Goal: Download file/media

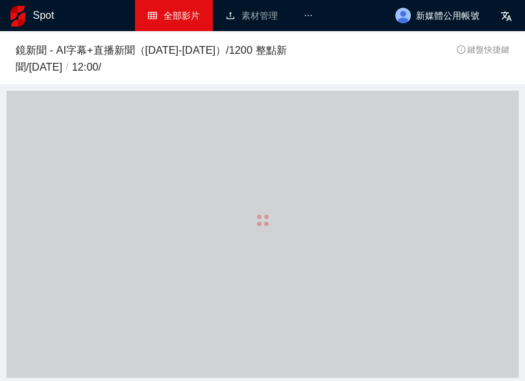
drag, startPoint x: 0, startPoint y: 0, endPoint x: 164, endPoint y: 27, distance: 166.3
click at [164, 21] on link "全部影片" at bounding box center [174, 15] width 52 height 10
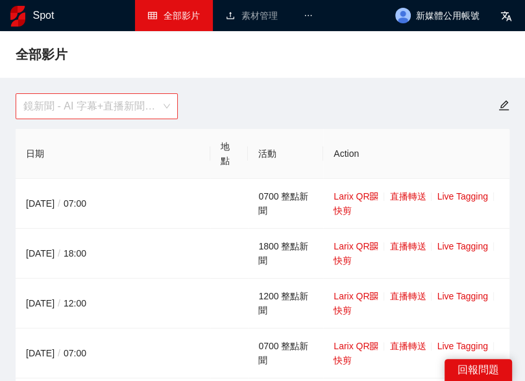
click at [134, 117] on span "鏡新聞 - AI 字幕+直播新聞（[DATE]-[DATE]）" at bounding box center [96, 106] width 147 height 25
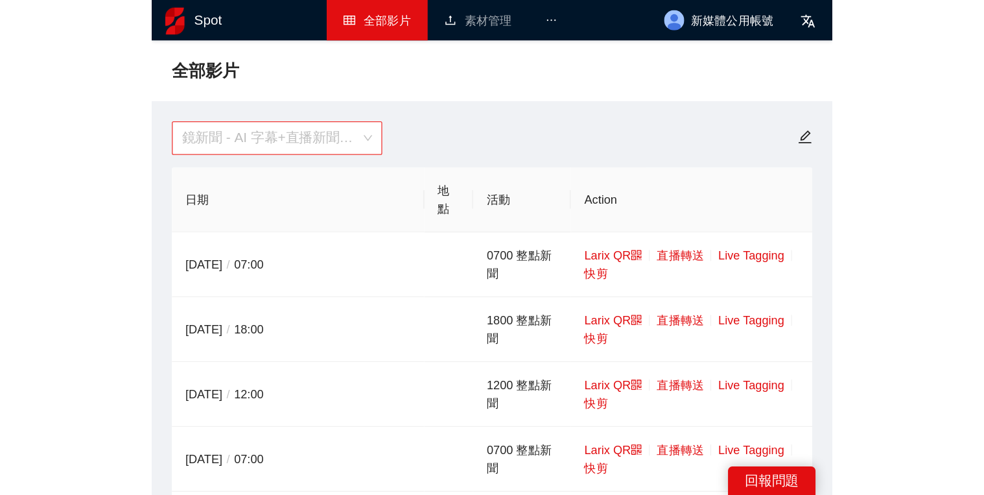
scroll to position [41, 0]
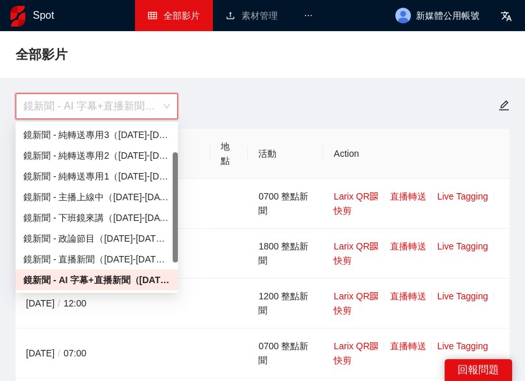
click at [272, 109] on div "鏡新聞 - AI 字幕+直播新聞（[DATE]-[DATE]）" at bounding box center [262, 106] width 509 height 26
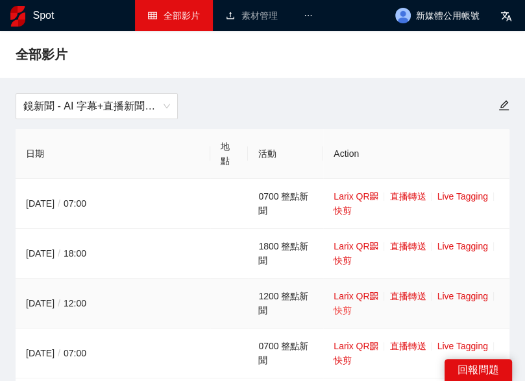
click at [349, 309] on link "快剪" at bounding box center [342, 310] width 18 height 10
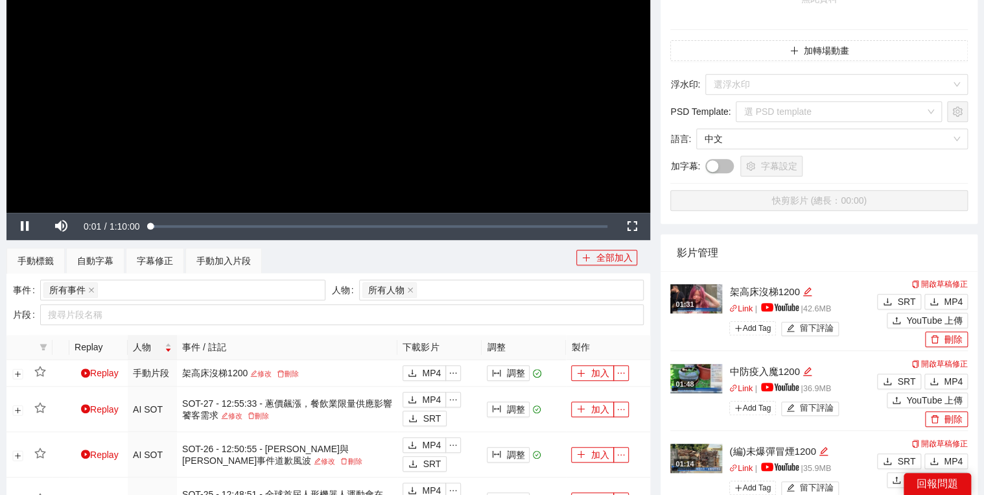
click at [429, 131] on video "Video Player" at bounding box center [328, 31] width 644 height 362
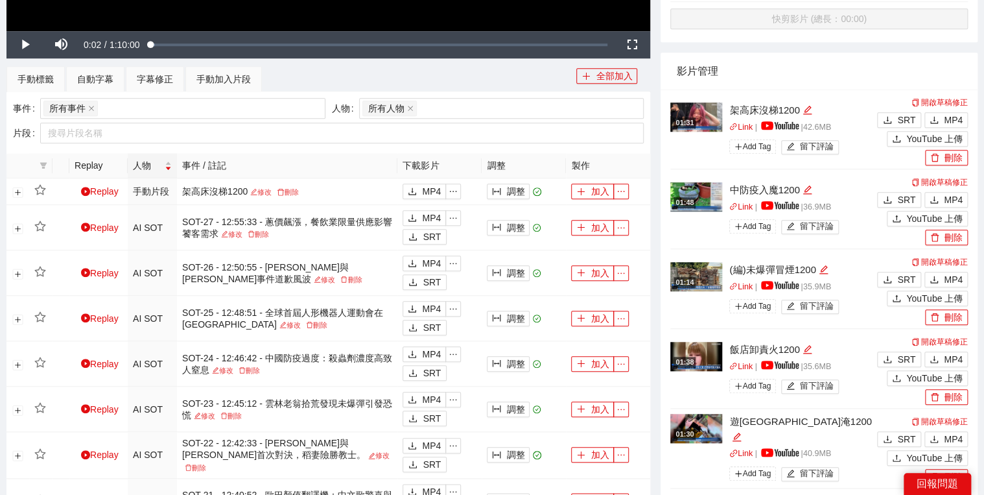
scroll to position [467, 0]
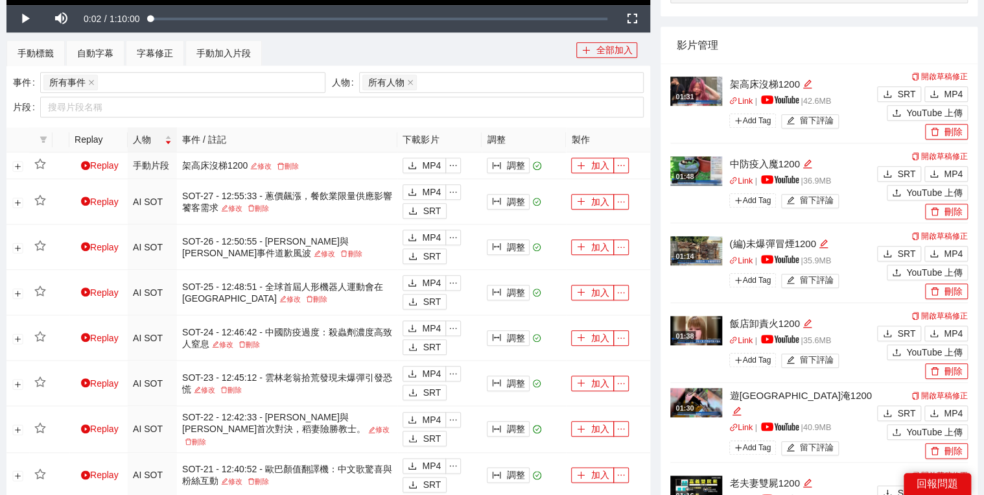
click at [524, 381] on div "Link | | 40.9 MB Add Tag 留下評論" at bounding box center [801, 439] width 145 height 37
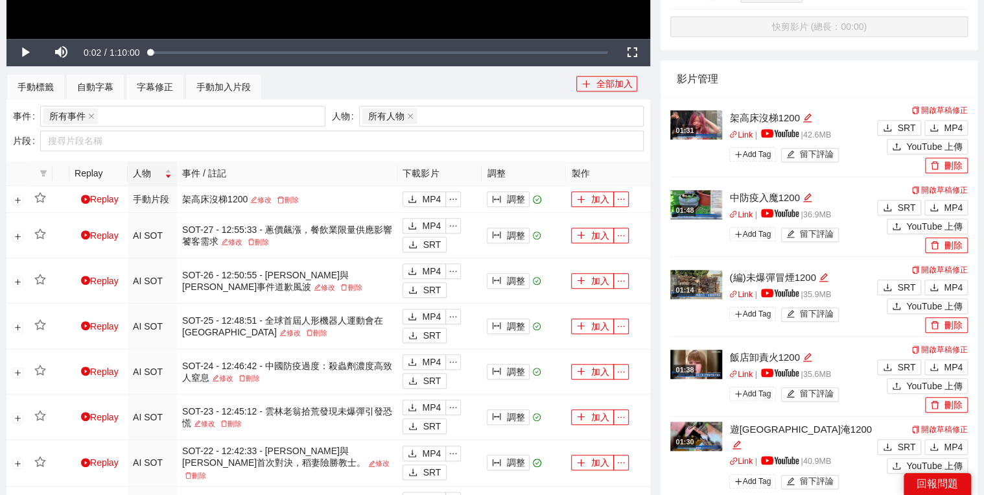
scroll to position [415, 0]
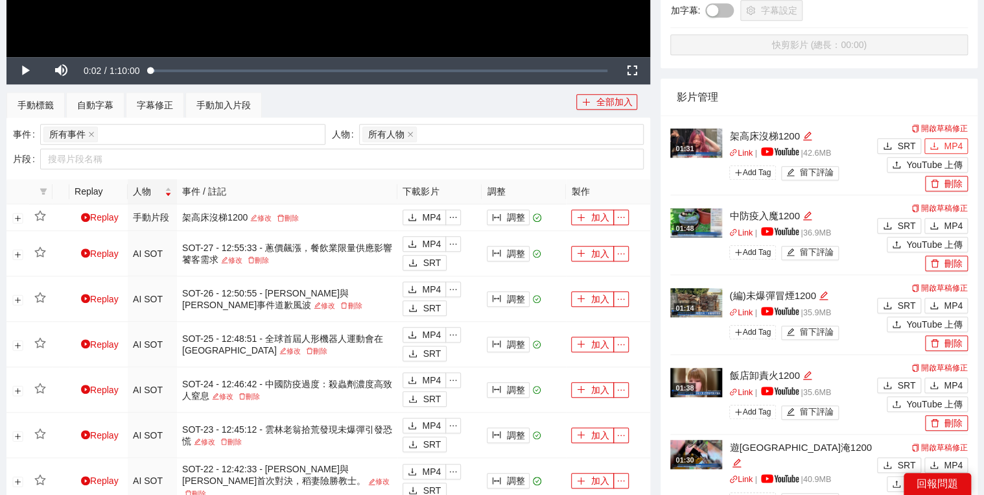
click at [524, 149] on button "MP4" at bounding box center [946, 146] width 43 height 16
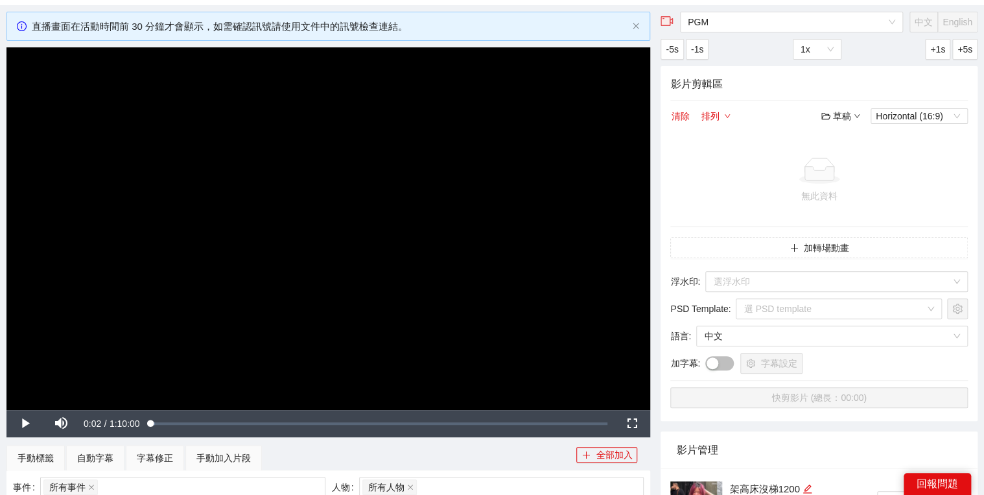
scroll to position [0, 0]
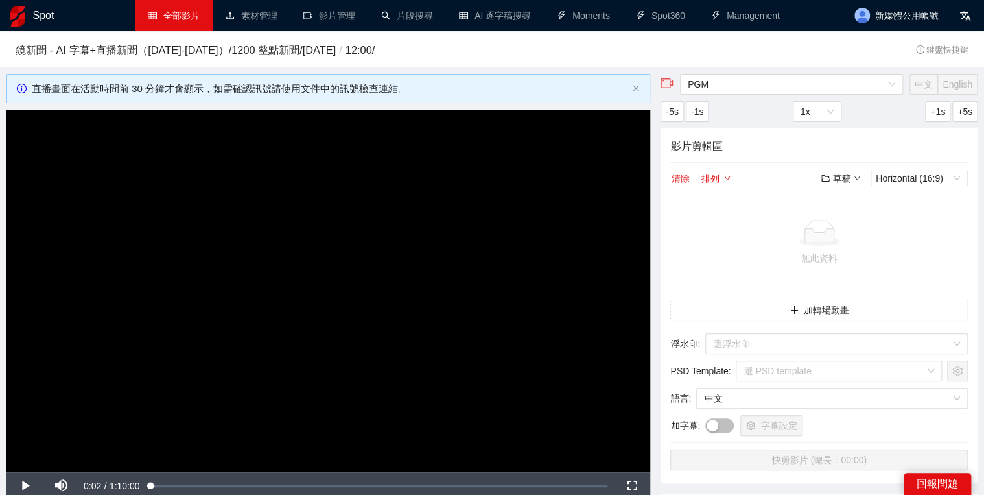
click at [174, 21] on link "全部影片" at bounding box center [174, 15] width 52 height 10
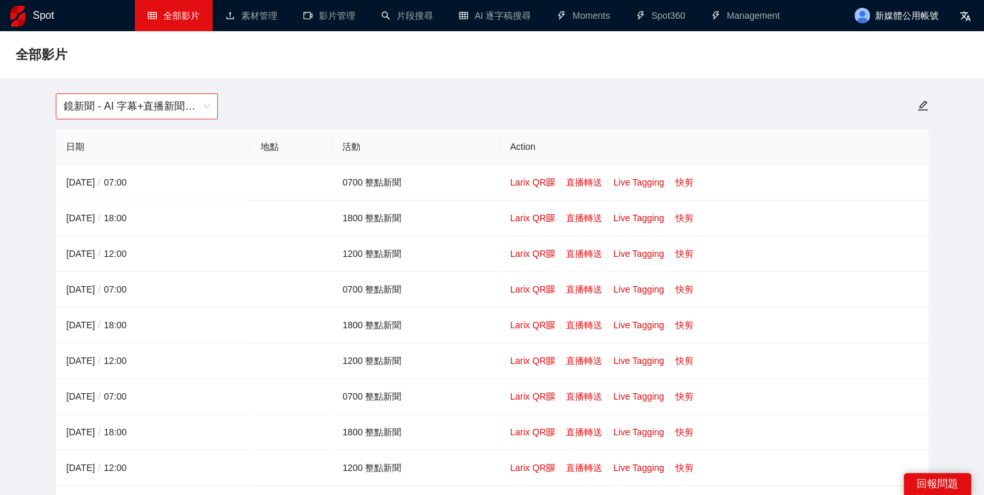
click at [202, 115] on span "鏡新聞 - AI 字幕+直播新聞（[DATE]-[DATE]）" at bounding box center [137, 106] width 147 height 25
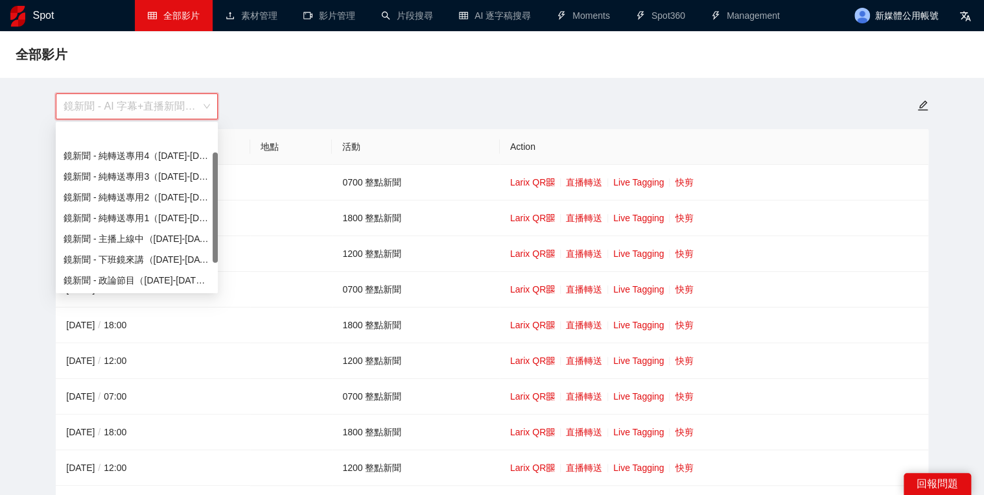
scroll to position [41, 0]
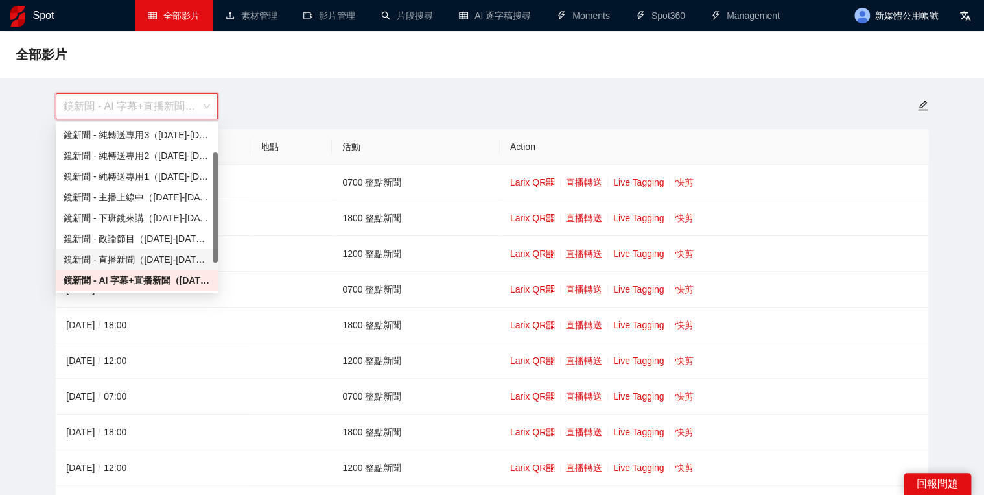
click at [185, 255] on div "鏡新聞 - 直播新聞（[DATE]-[DATE]）" at bounding box center [137, 259] width 147 height 14
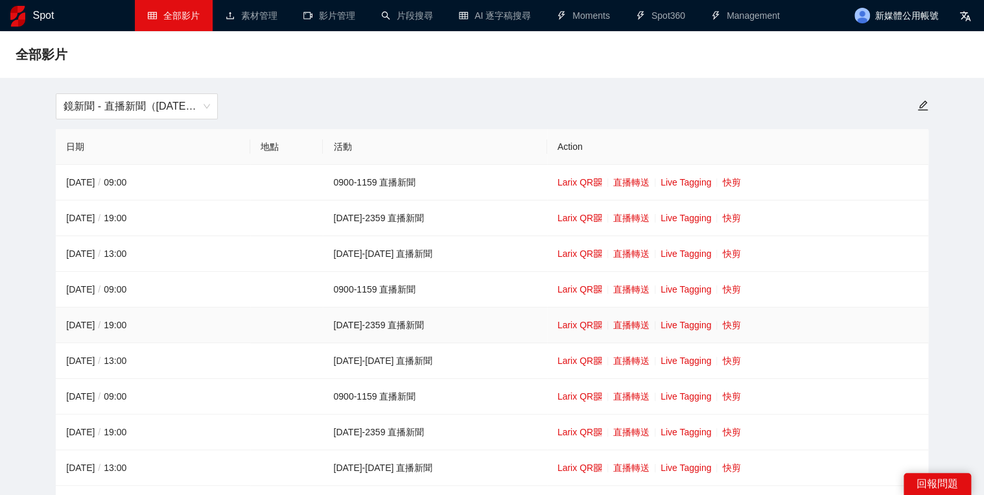
click at [524, 328] on td "Larix QR 直播轉送 Live Tagging 快剪" at bounding box center [737, 325] width 381 height 36
click at [524, 254] on link "快剪" at bounding box center [731, 253] width 18 height 10
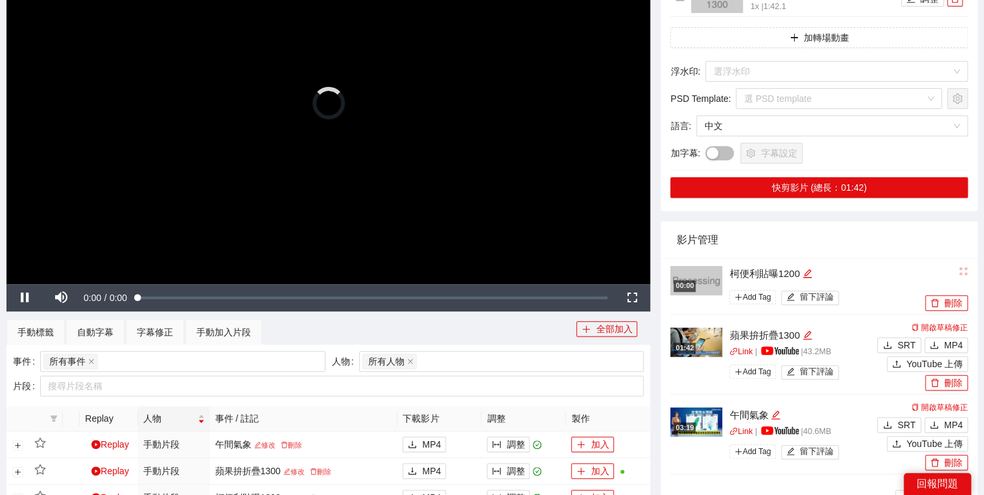
scroll to position [207, 0]
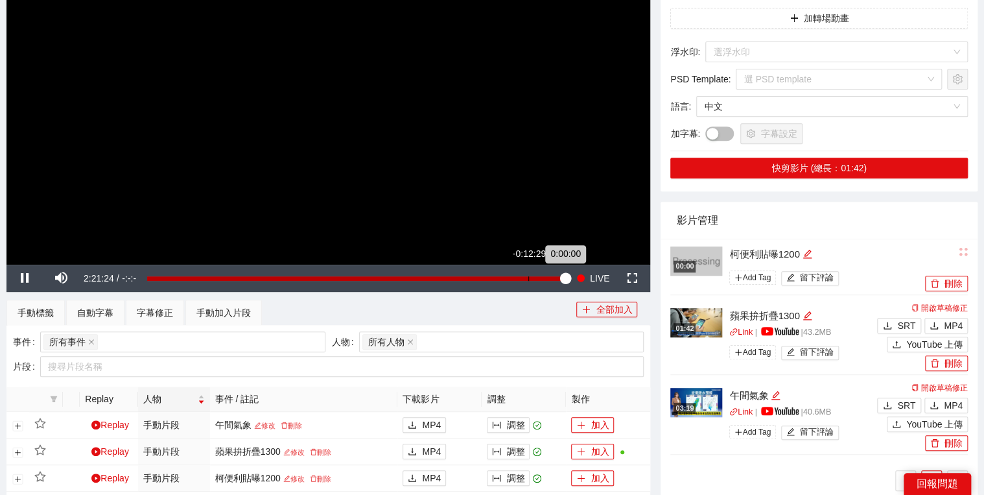
click at [524, 286] on div "Loaded : 100.00% -0:12:29 0:00:00" at bounding box center [356, 278] width 431 height 27
click at [517, 284] on div "Loaded : 91.94% -0:16:13 -0:12:30" at bounding box center [356, 278] width 431 height 27
click at [491, 284] on div "Loaded : 89.18% -0:24:59 -0:16:13" at bounding box center [356, 278] width 431 height 27
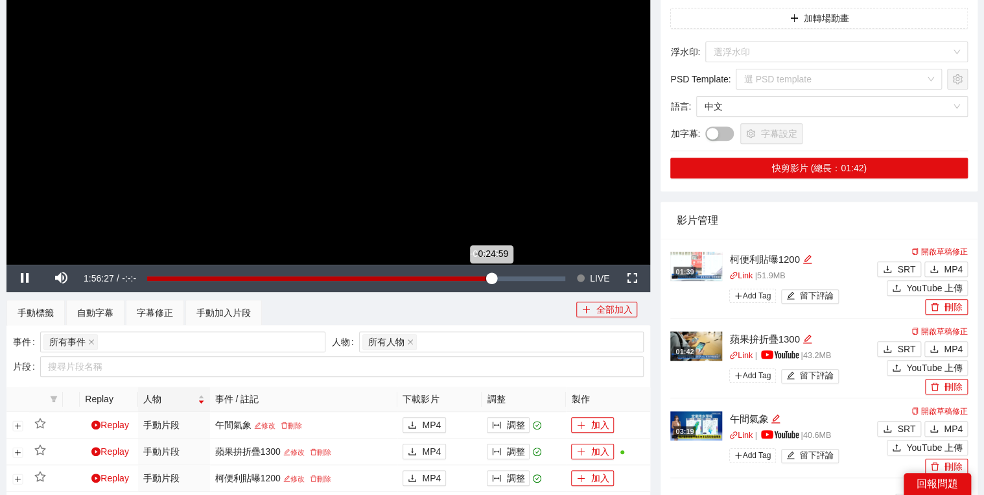
click at [485, 281] on div "-0:24:59" at bounding box center [319, 278] width 344 height 5
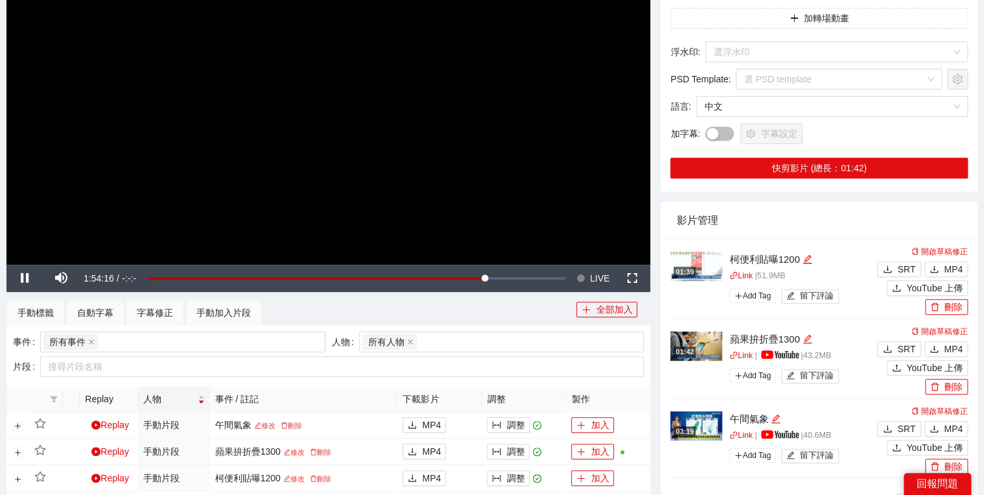
click at [423, 171] on video "Video Player" at bounding box center [328, 83] width 644 height 362
